Goal: Information Seeking & Learning: Understand process/instructions

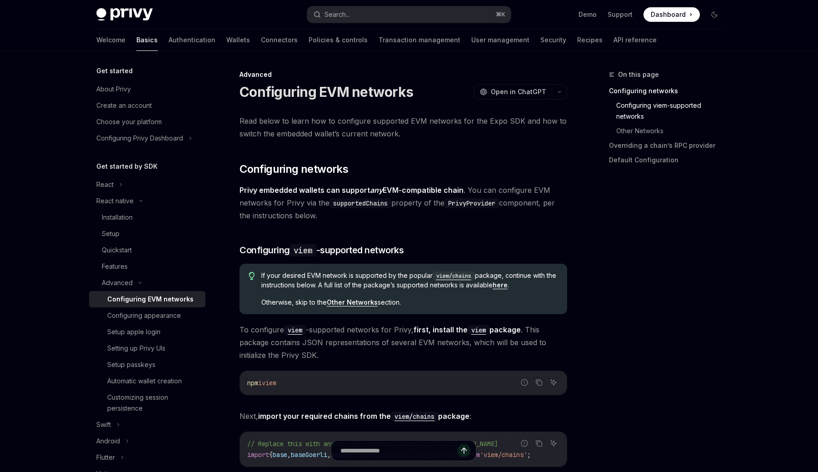
scroll to position [324, 0]
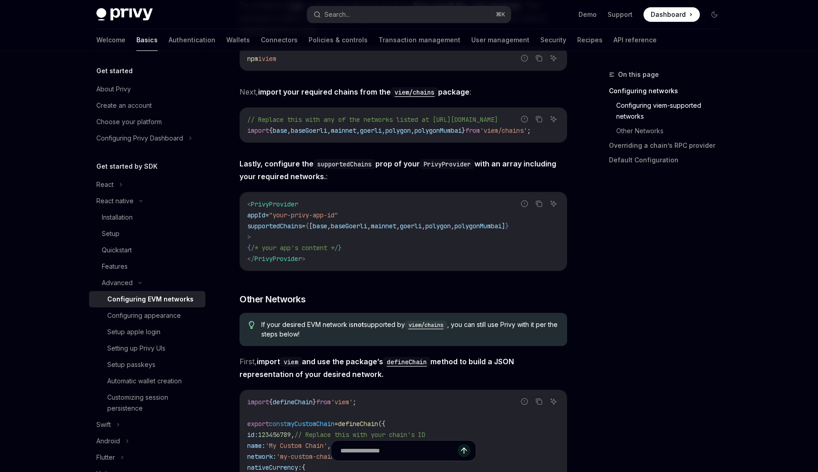
type textarea "*"
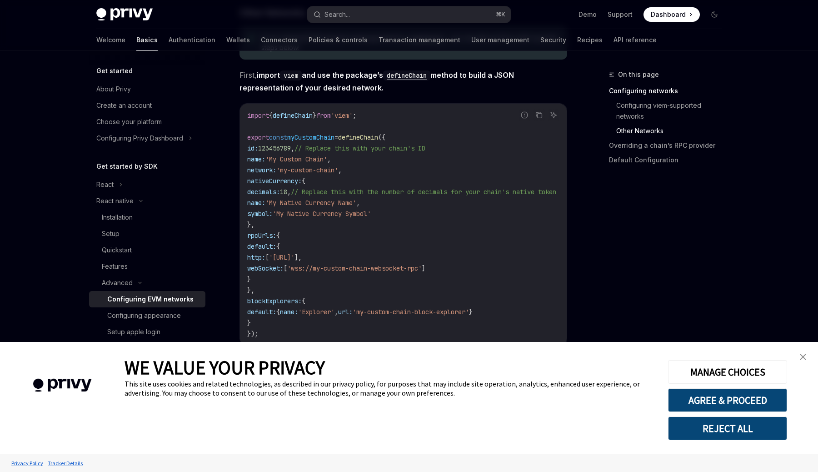
scroll to position [613, 0]
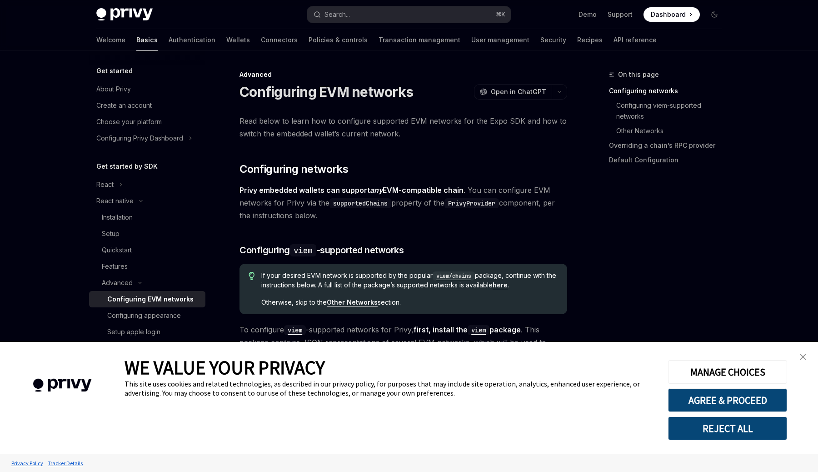
click at [484, 280] on span "If your desired EVM network is supported by the popular viem/chains package, co…" at bounding box center [409, 280] width 297 height 19
click at [350, 302] on strong "Other Networks" at bounding box center [352, 302] width 51 height 8
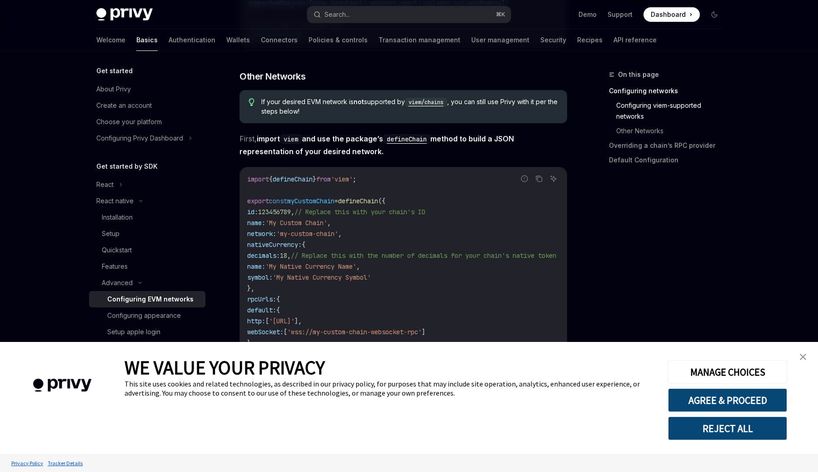
scroll to position [554, 0]
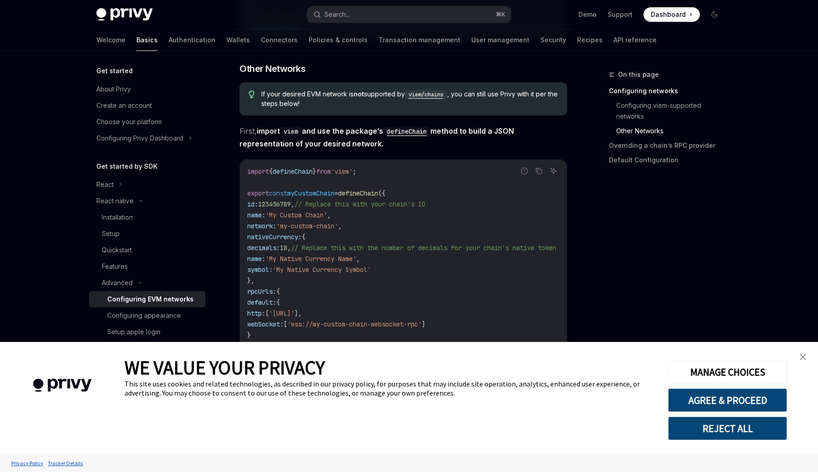
click at [804, 355] on img "close banner" at bounding box center [803, 357] width 6 height 6
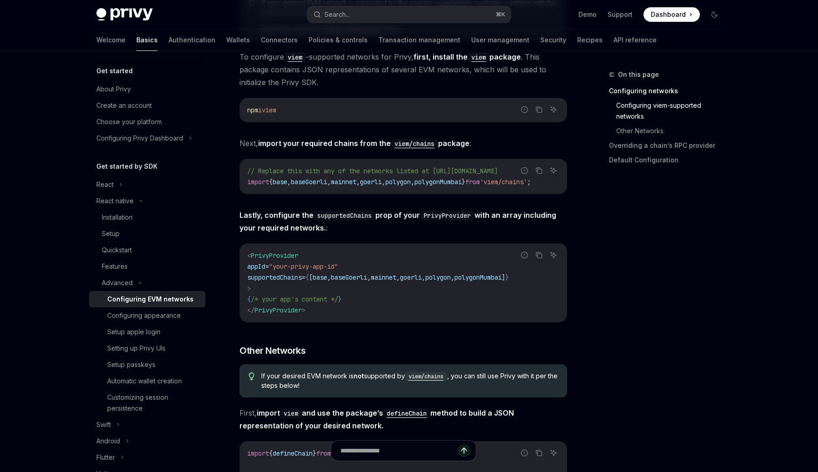
scroll to position [0, 0]
